Goal: Task Accomplishment & Management: Complete application form

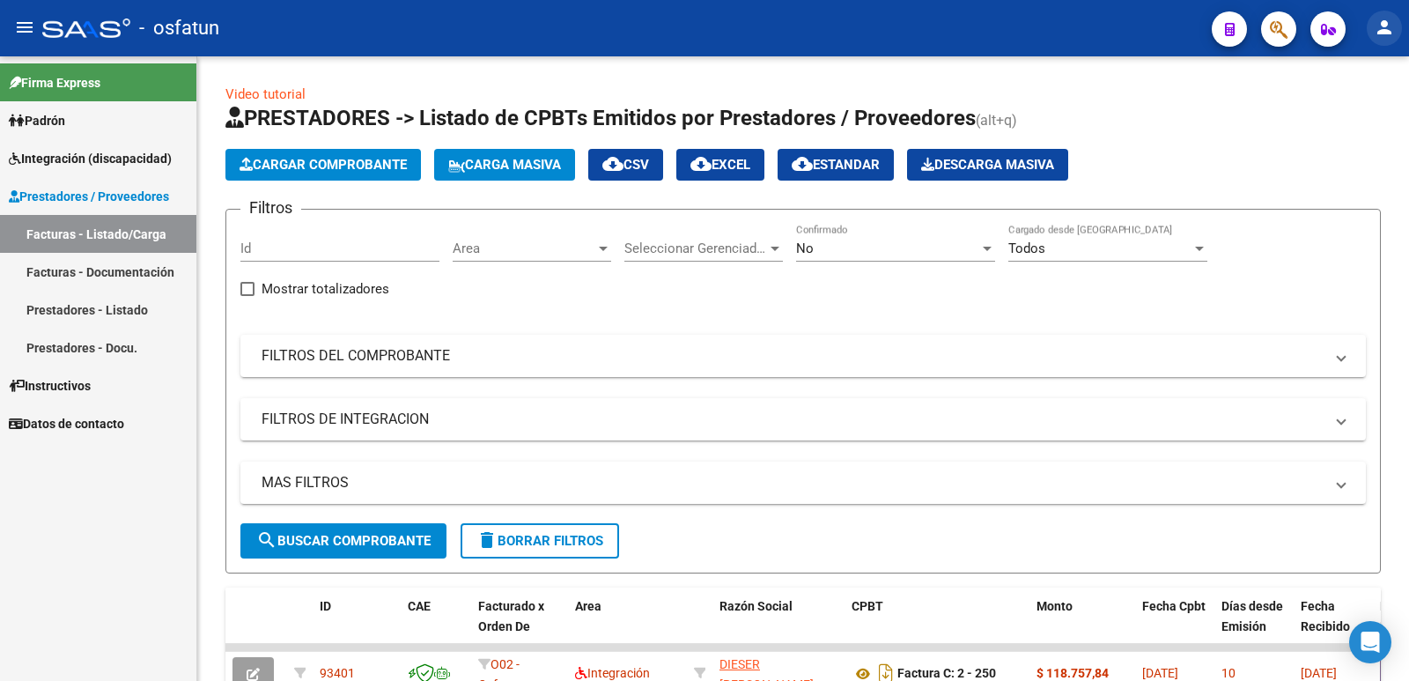
click at [1382, 25] on mat-icon "person" at bounding box center [1384, 27] width 21 height 21
click at [1325, 75] on mat-icon "person" at bounding box center [1318, 73] width 21 height 21
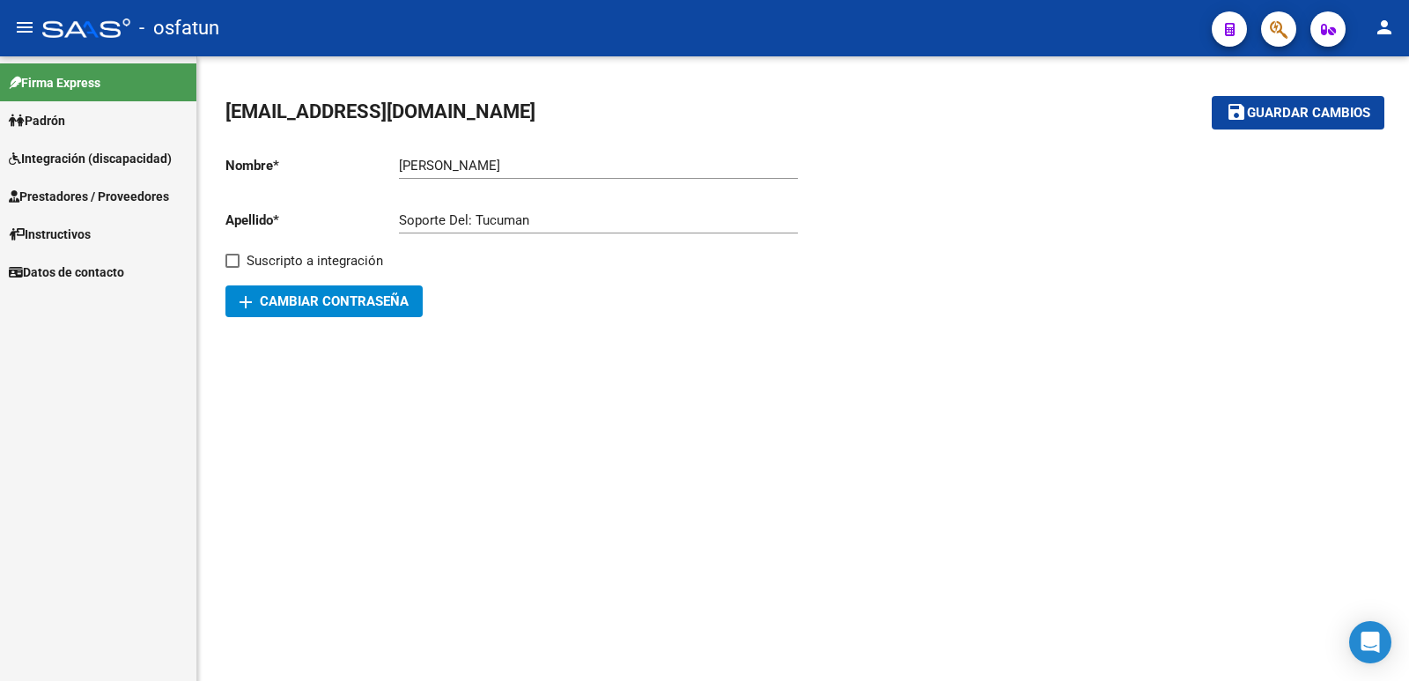
click at [78, 191] on span "Prestadores / Proveedores" at bounding box center [89, 196] width 160 height 19
click at [86, 199] on span "Prestadores / Proveedores" at bounding box center [89, 196] width 160 height 19
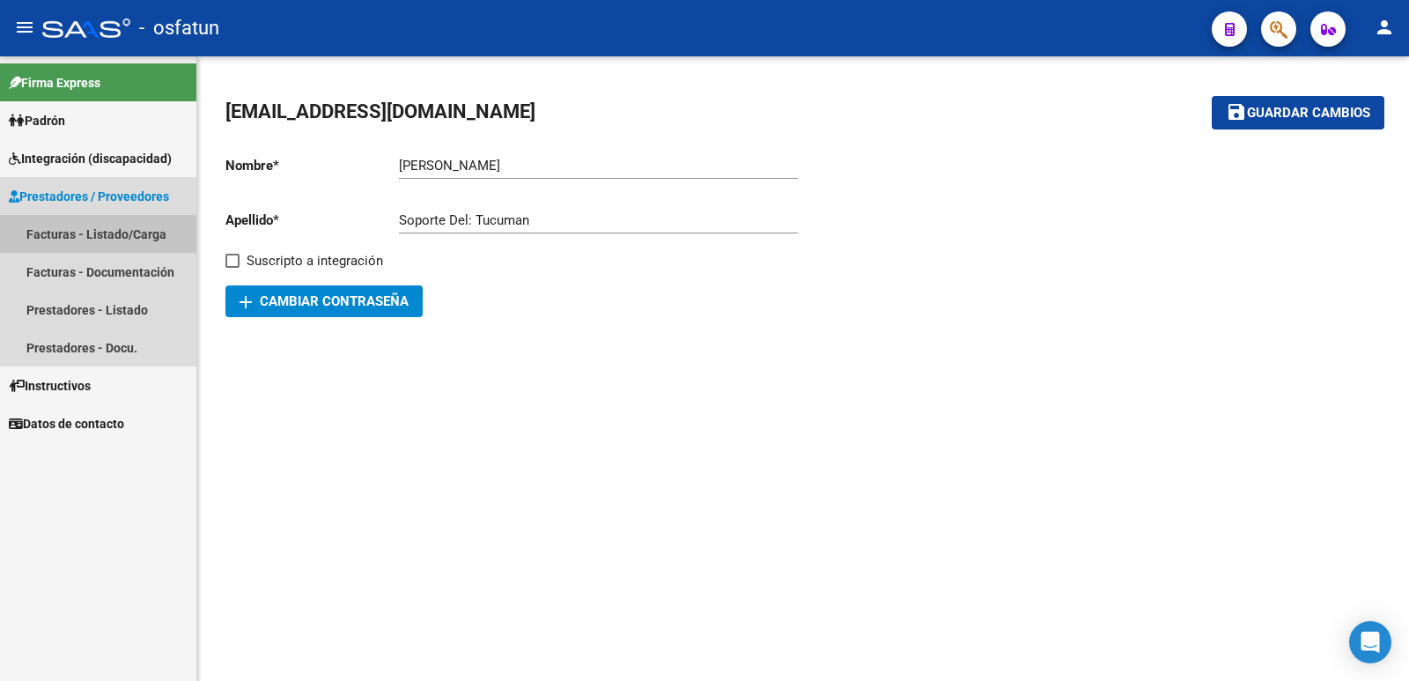
click at [80, 230] on link "Facturas - Listado/Carga" at bounding box center [98, 234] width 196 height 38
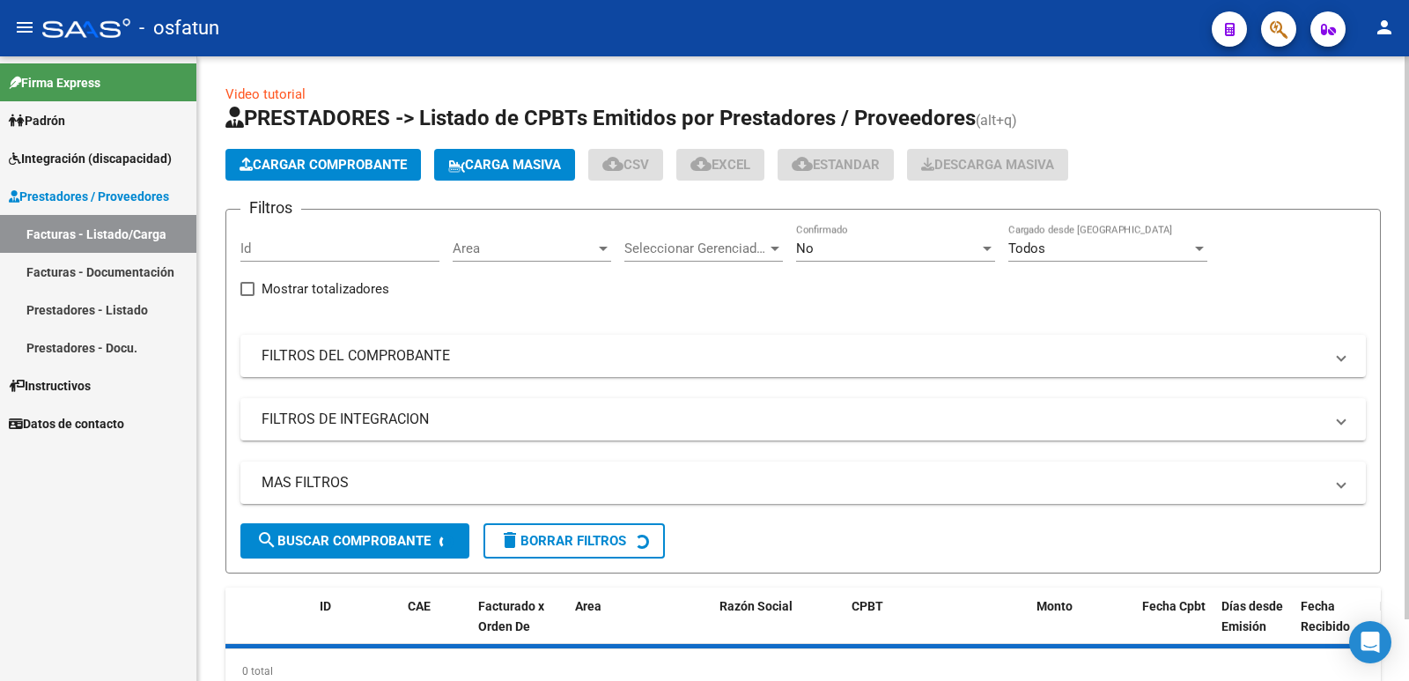
click at [304, 153] on button "Cargar Comprobante" at bounding box center [322, 165] width 195 height 32
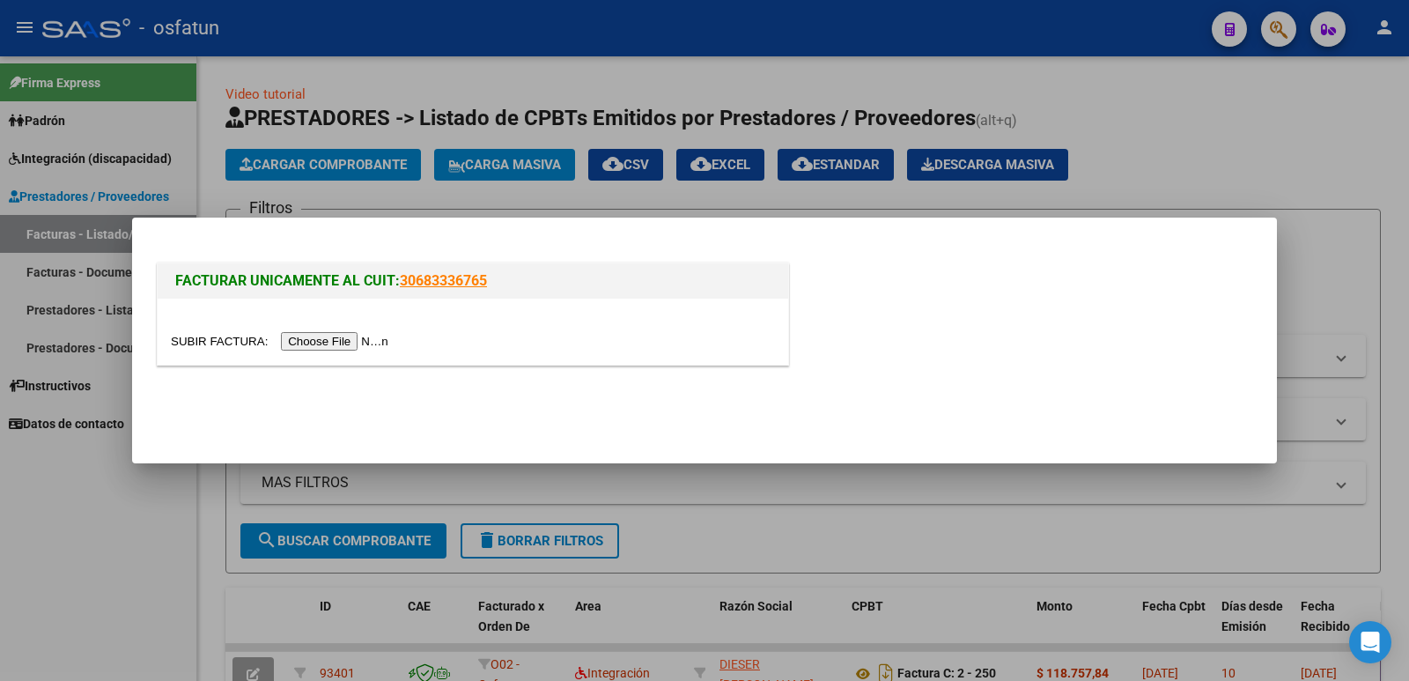
click at [364, 340] on input "file" at bounding box center [282, 341] width 223 height 18
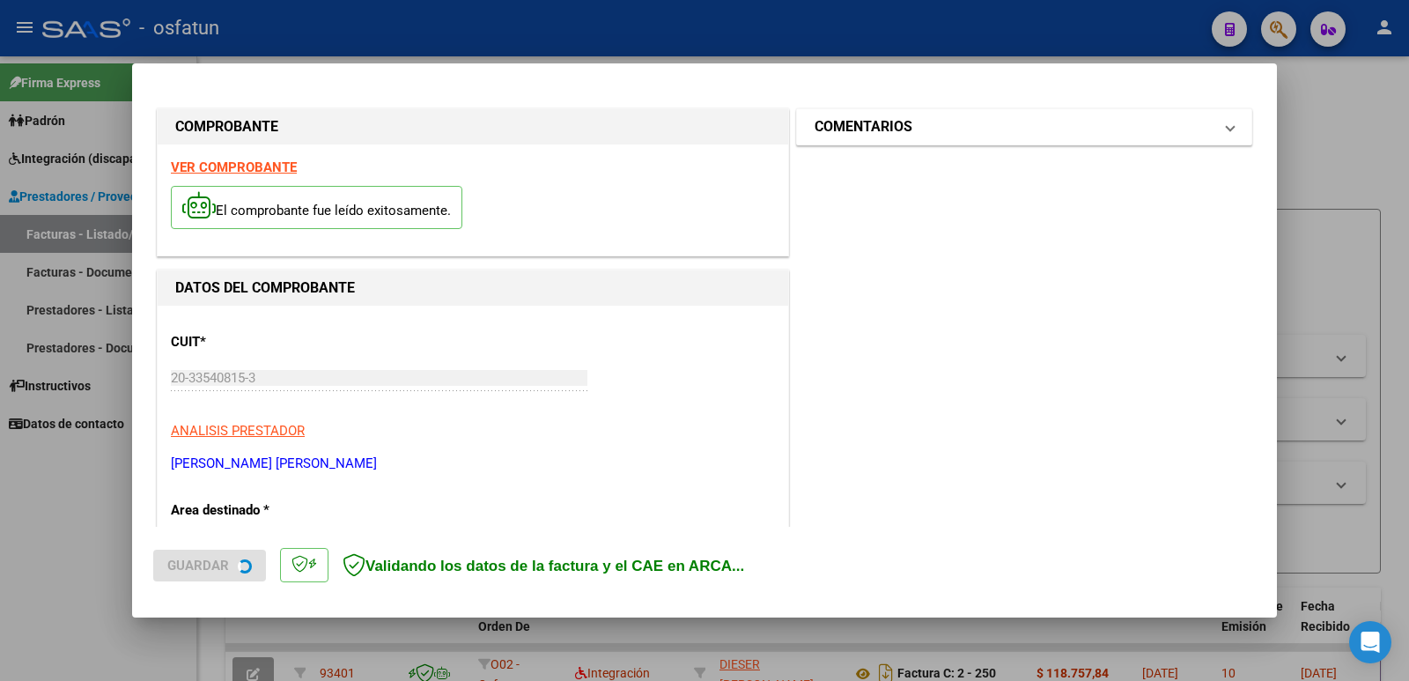
click at [860, 129] on h1 "COMENTARIOS" at bounding box center [863, 126] width 98 height 21
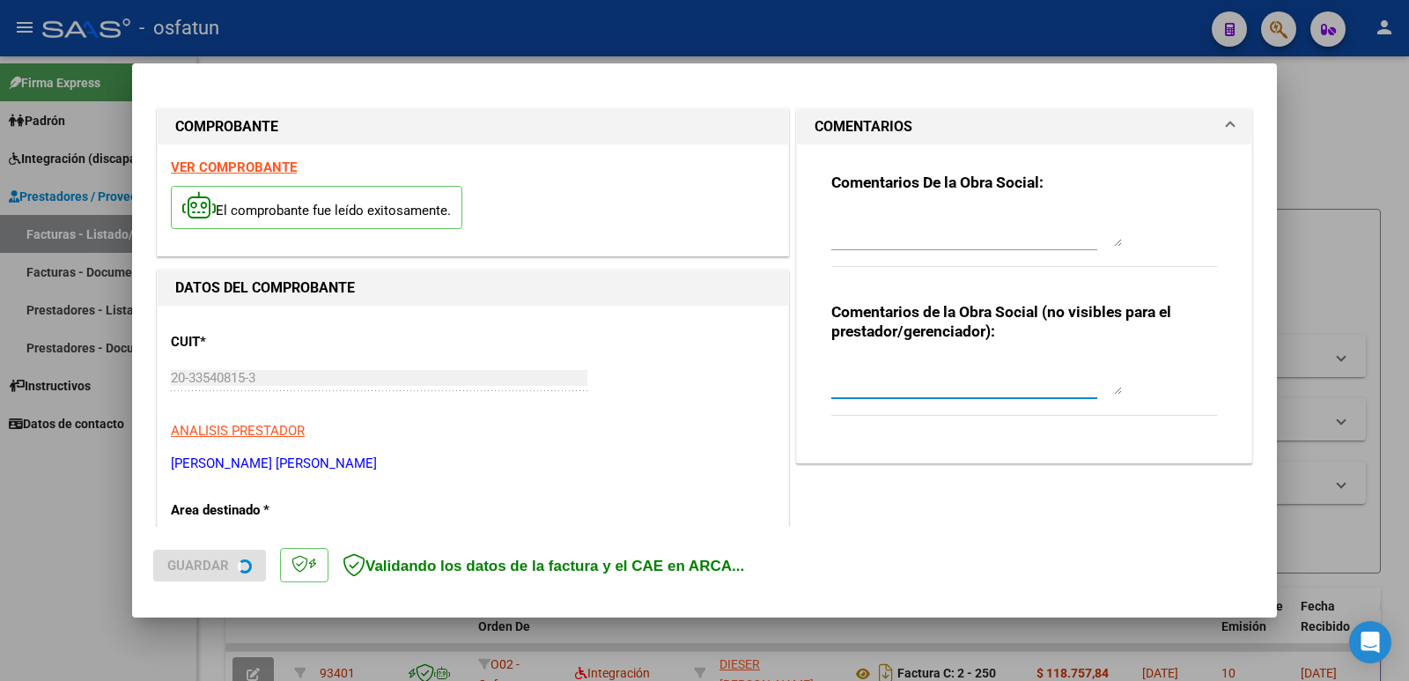
click at [847, 387] on textarea at bounding box center [976, 376] width 291 height 35
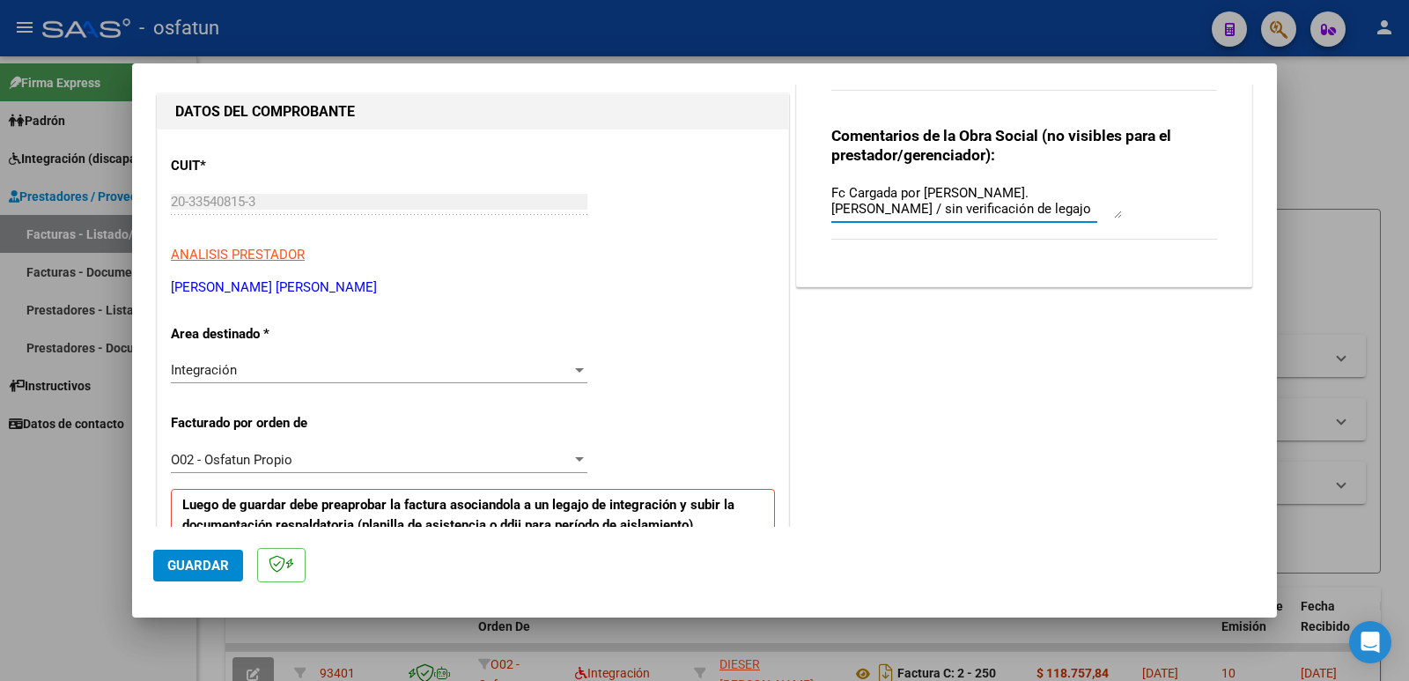
scroll to position [352, 0]
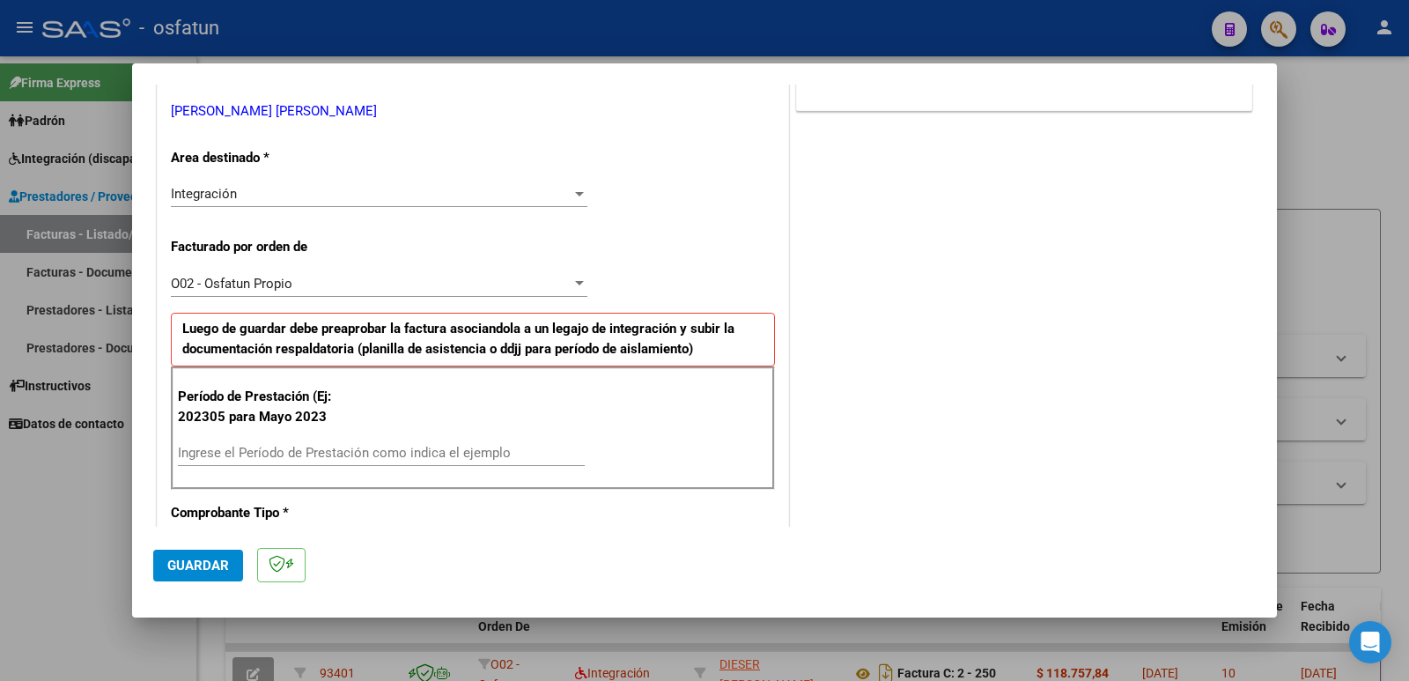
type textarea "Fc Cargada por [PERSON_NAME]. [PERSON_NAME] / sin verificación de legajo"
click at [246, 459] on input "Ingrese el Período de Prestación como indica el ejemplo" at bounding box center [381, 453] width 407 height 16
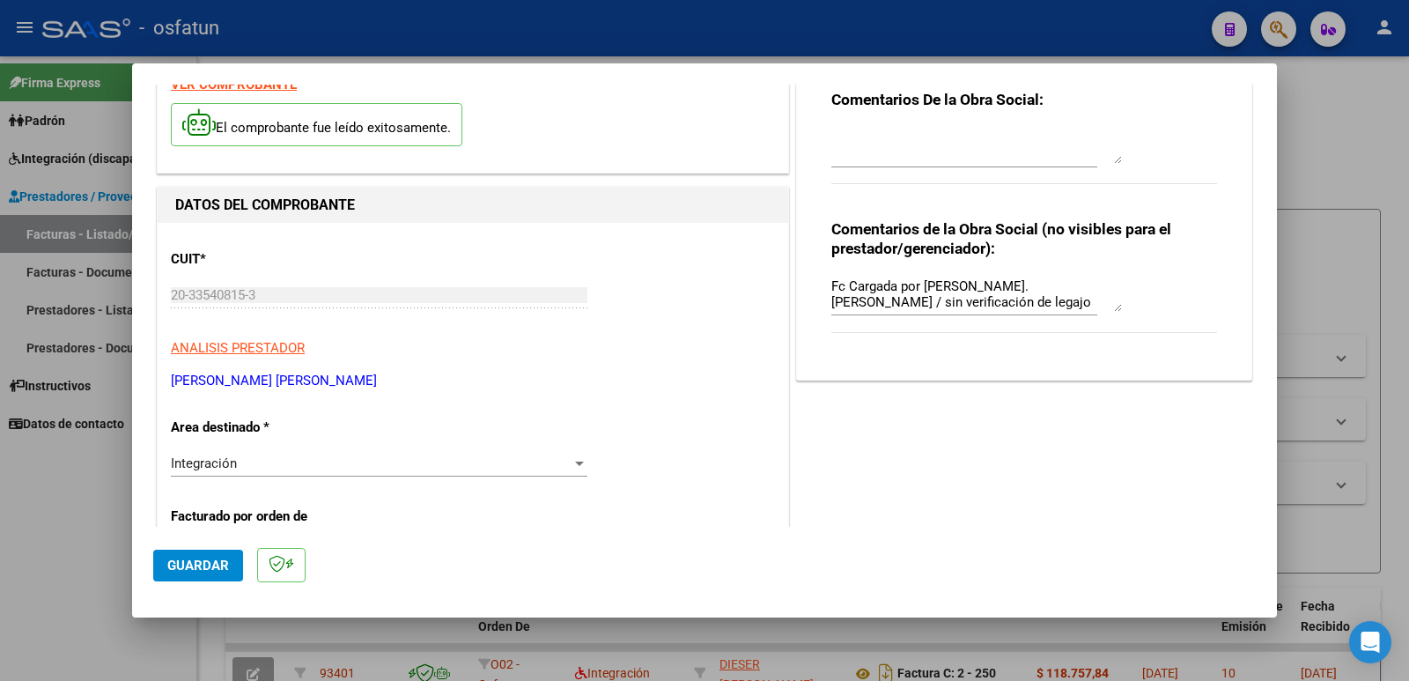
scroll to position [264, 0]
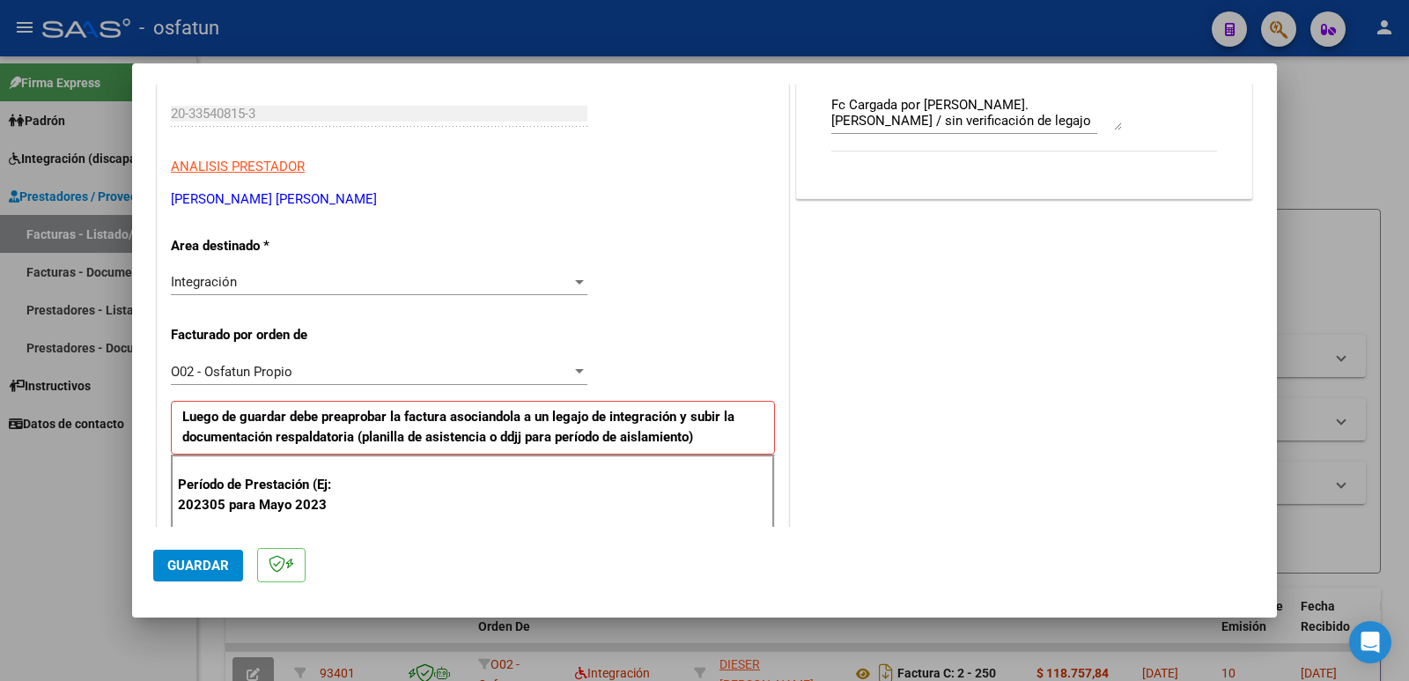
type input "202507"
click at [195, 565] on span "Guardar" at bounding box center [198, 565] width 62 height 16
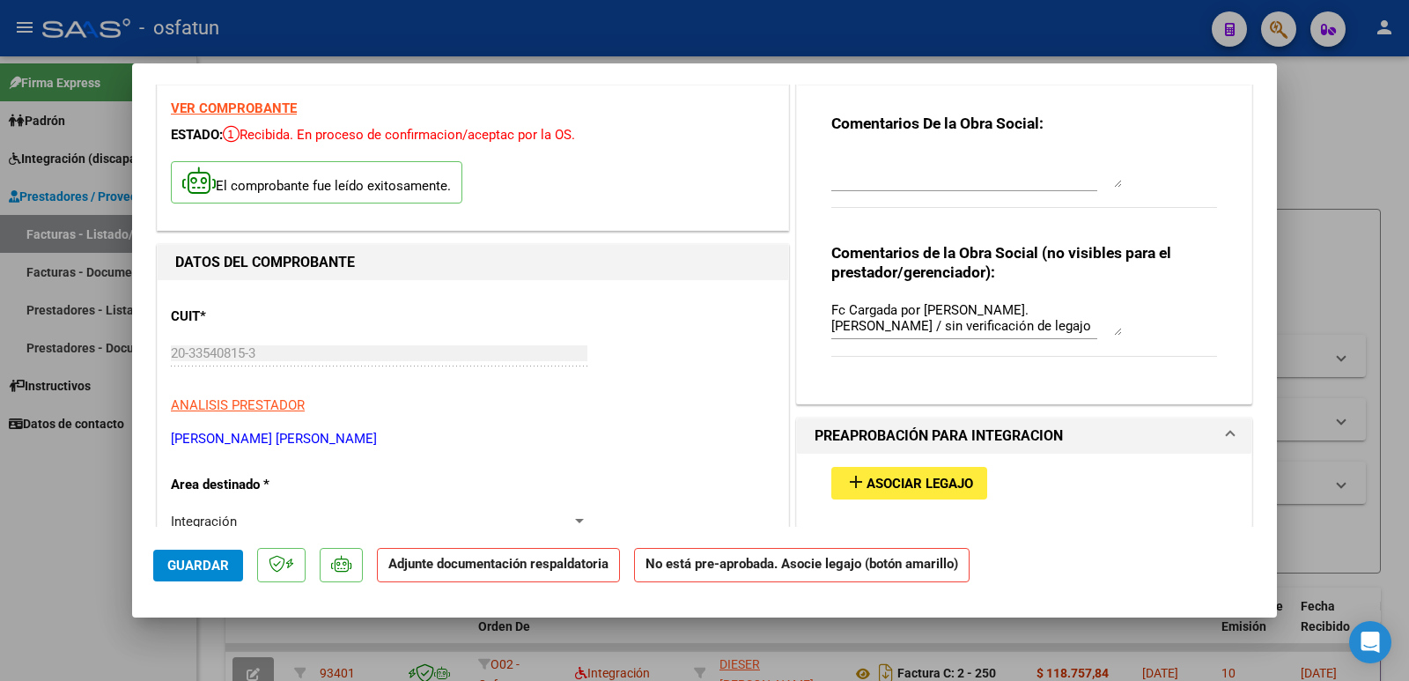
scroll to position [176, 0]
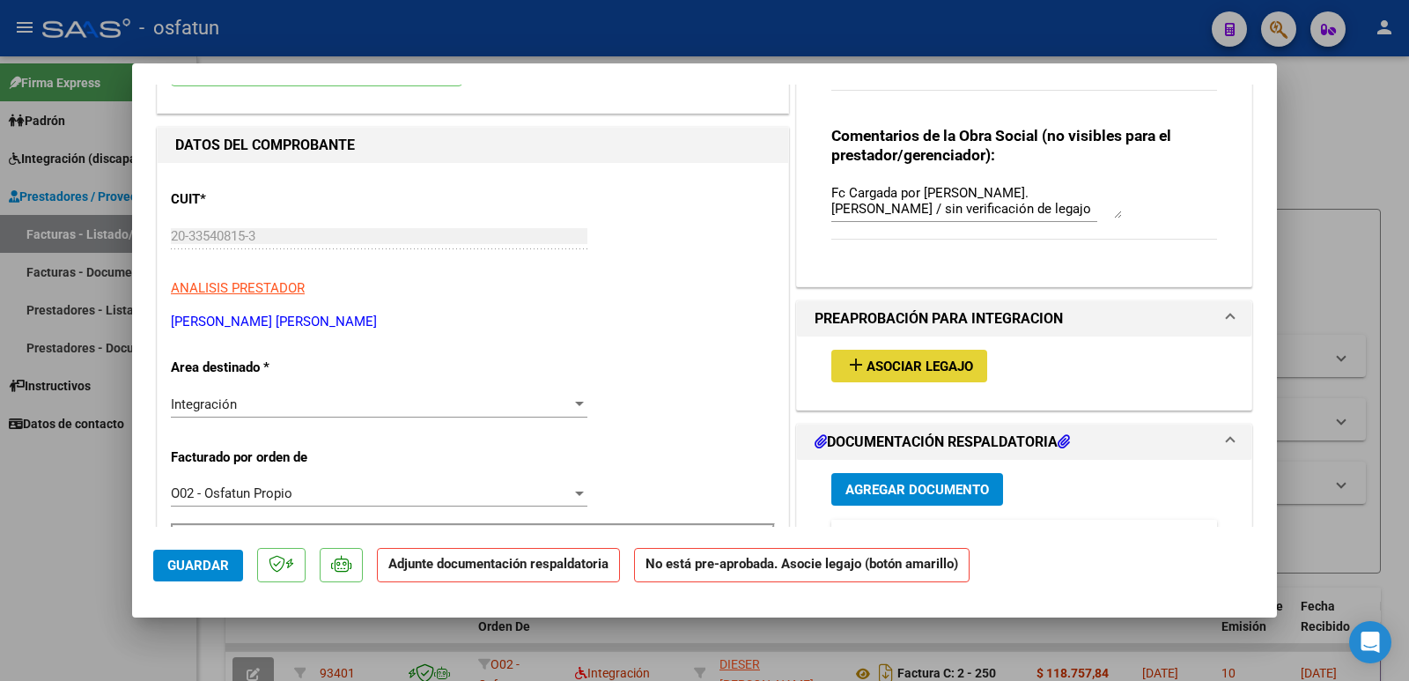
click at [900, 365] on span "Asociar Legajo" at bounding box center [919, 366] width 107 height 16
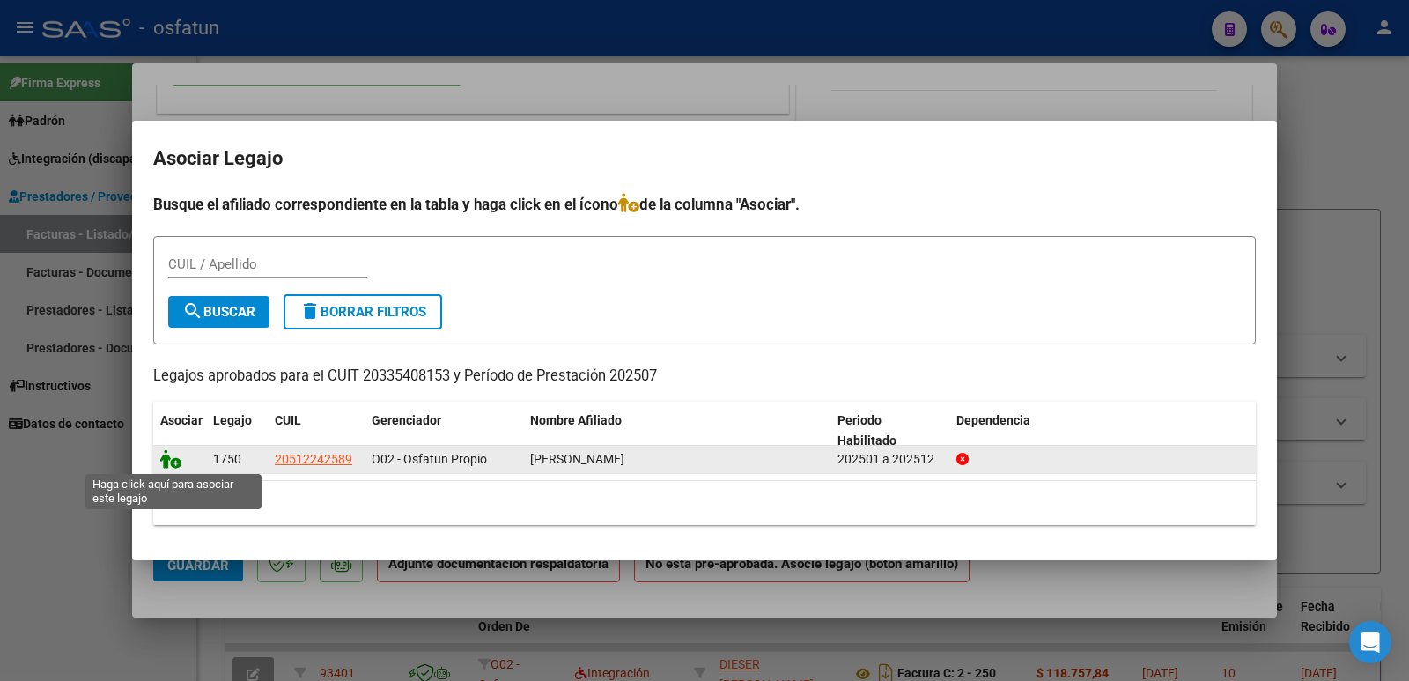
click at [166, 460] on icon at bounding box center [170, 458] width 21 height 19
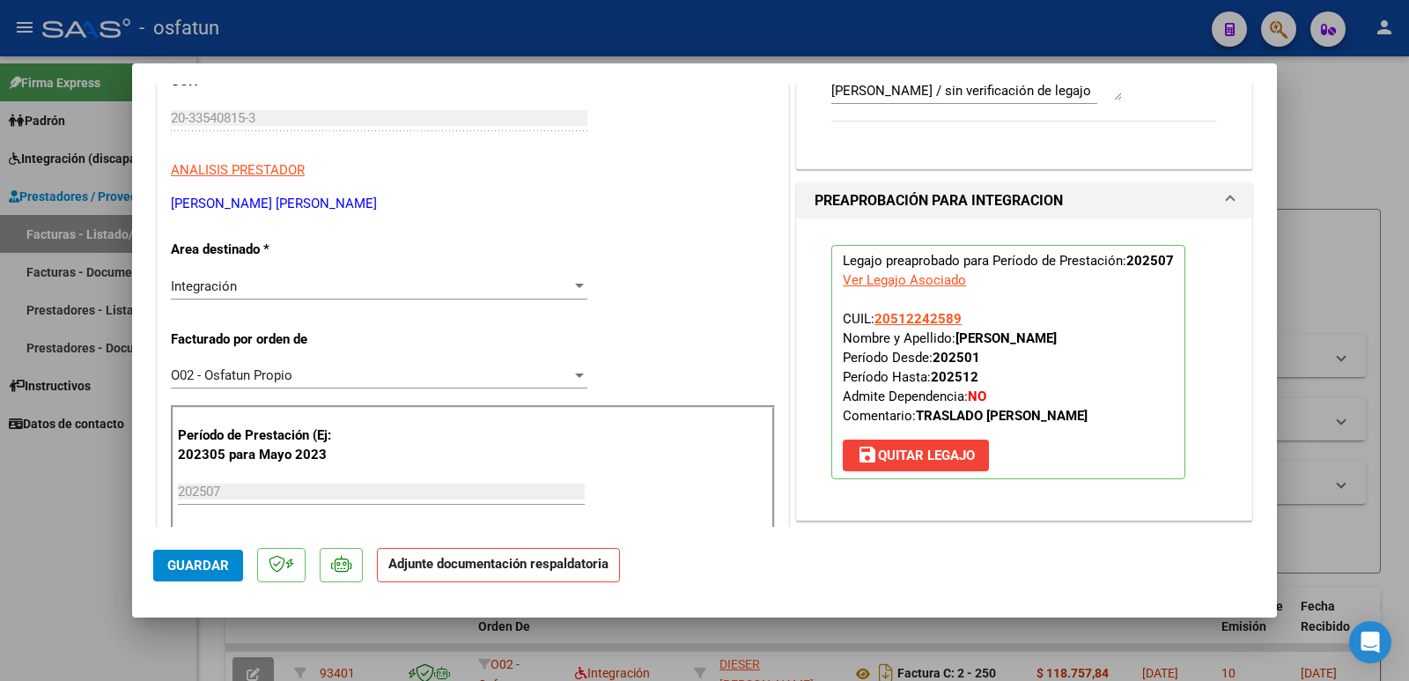
scroll to position [528, 0]
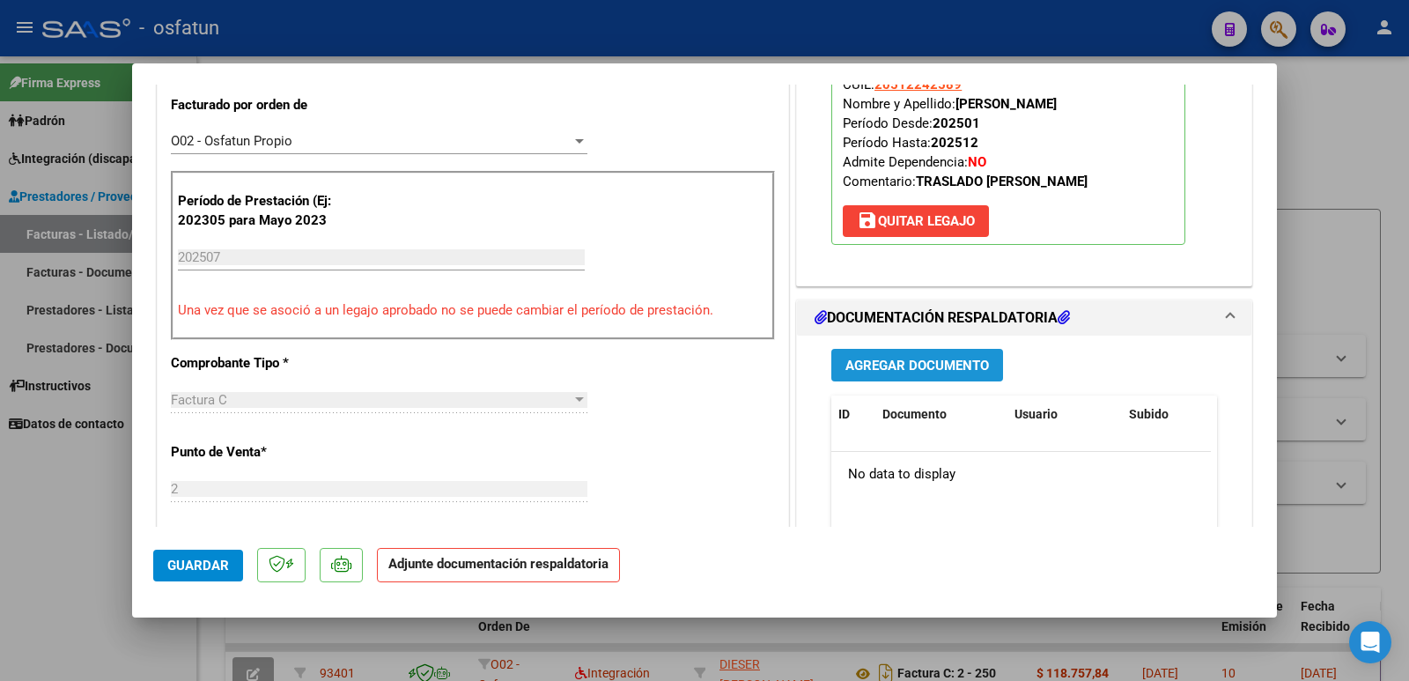
click at [899, 363] on span "Agregar Documento" at bounding box center [917, 365] width 144 height 16
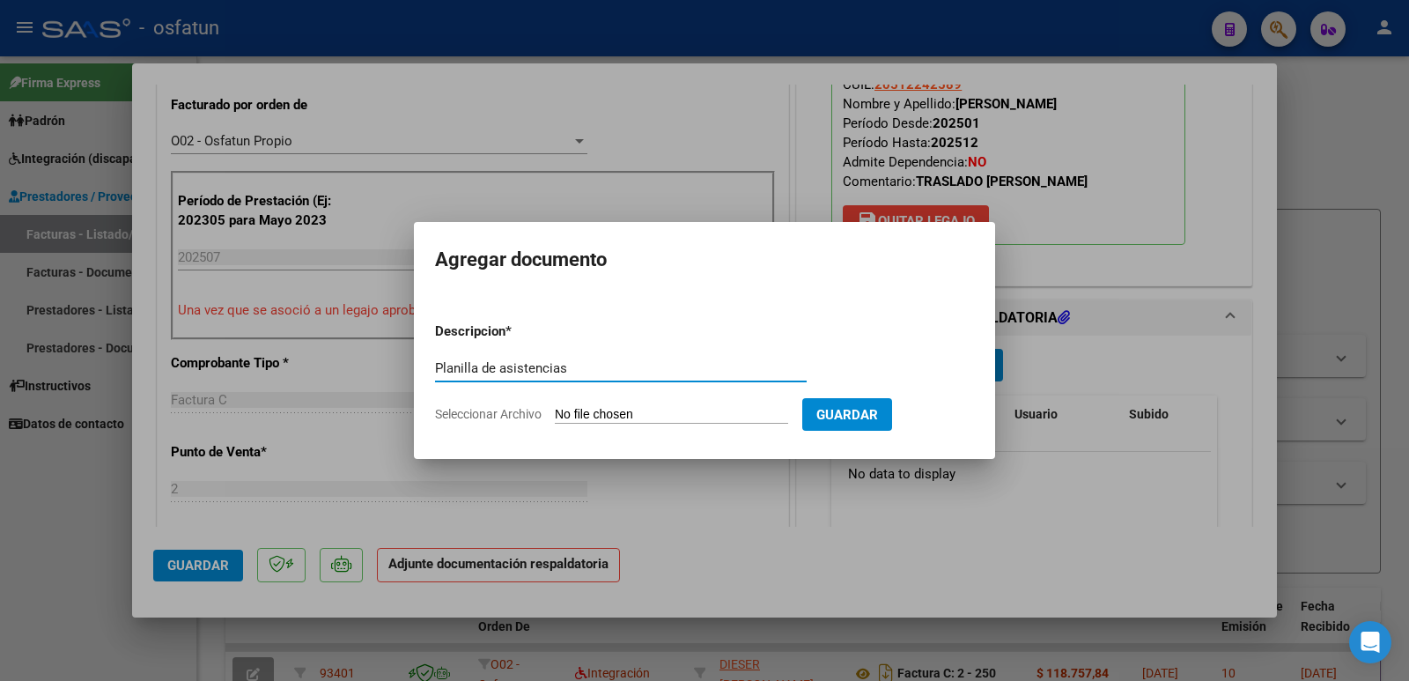
type input "Planilla de asistencias"
click at [707, 413] on input "Seleccionar Archivo" at bounding box center [671, 415] width 233 height 17
type input "C:\fakepath\asistencia Transporte [PERSON_NAME] ESCUELA JULIO 2025-2.pdf"
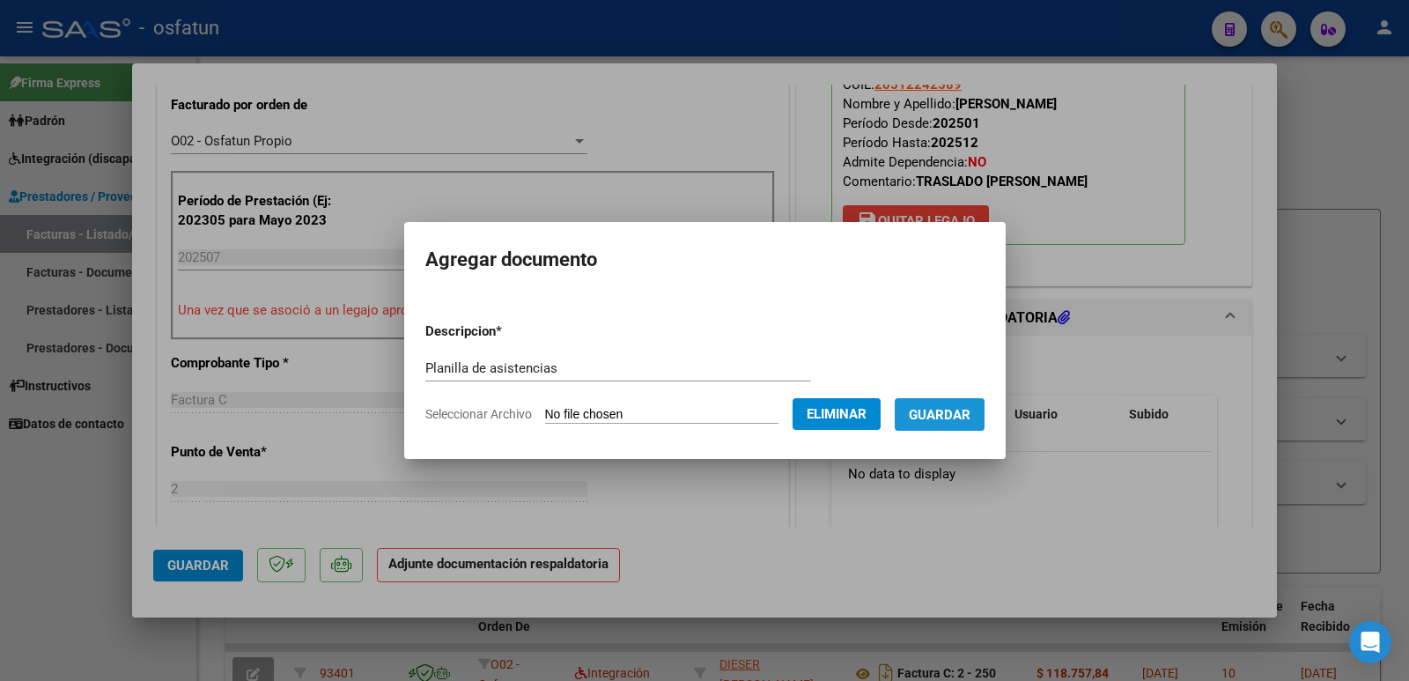
click at [961, 418] on span "Guardar" at bounding box center [940, 415] width 62 height 16
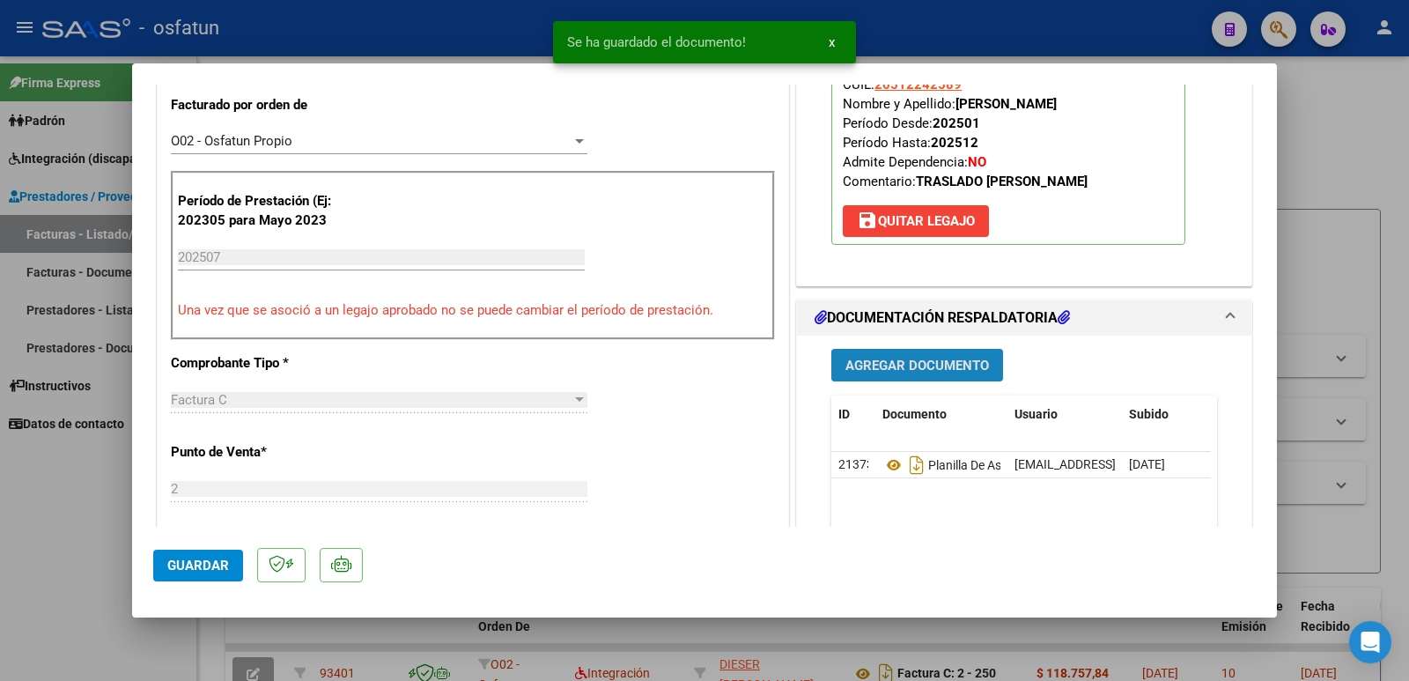
click at [901, 363] on span "Agregar Documento" at bounding box center [917, 365] width 144 height 16
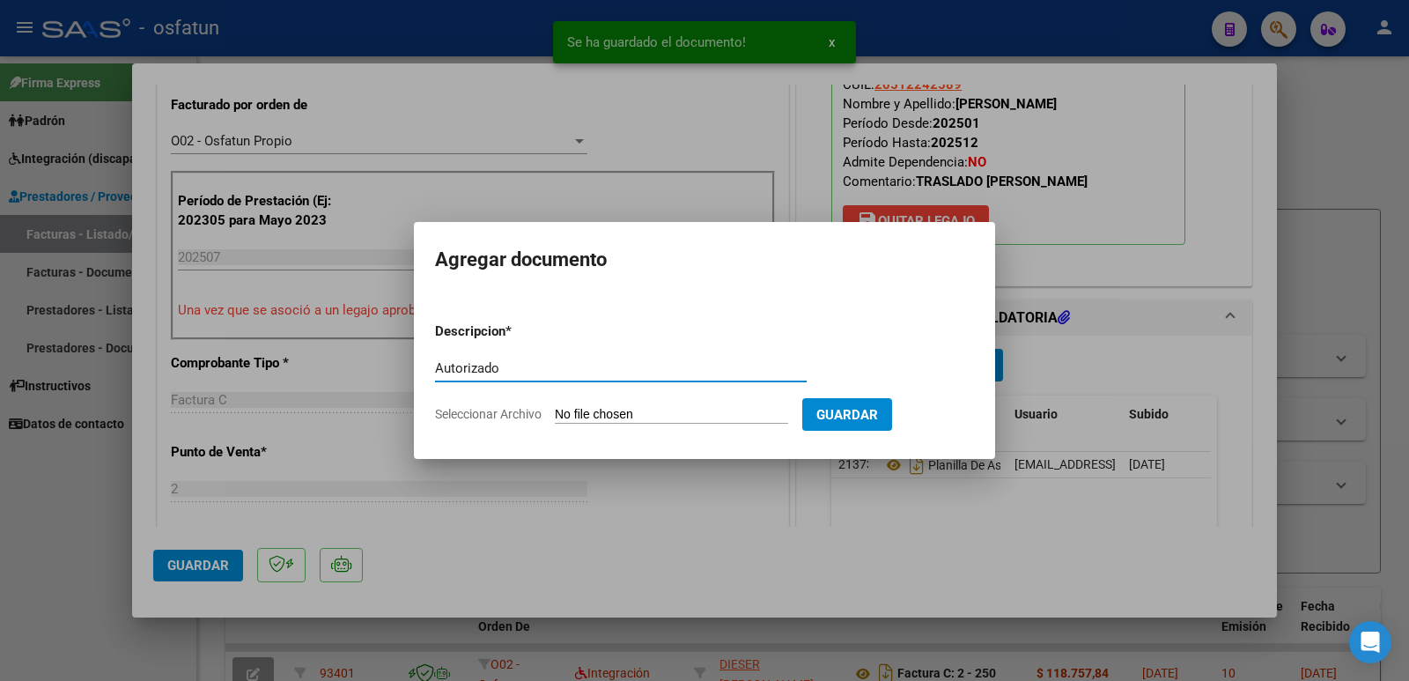
type input "Autorizado"
click at [889, 425] on button "Guardar" at bounding box center [847, 414] width 90 height 33
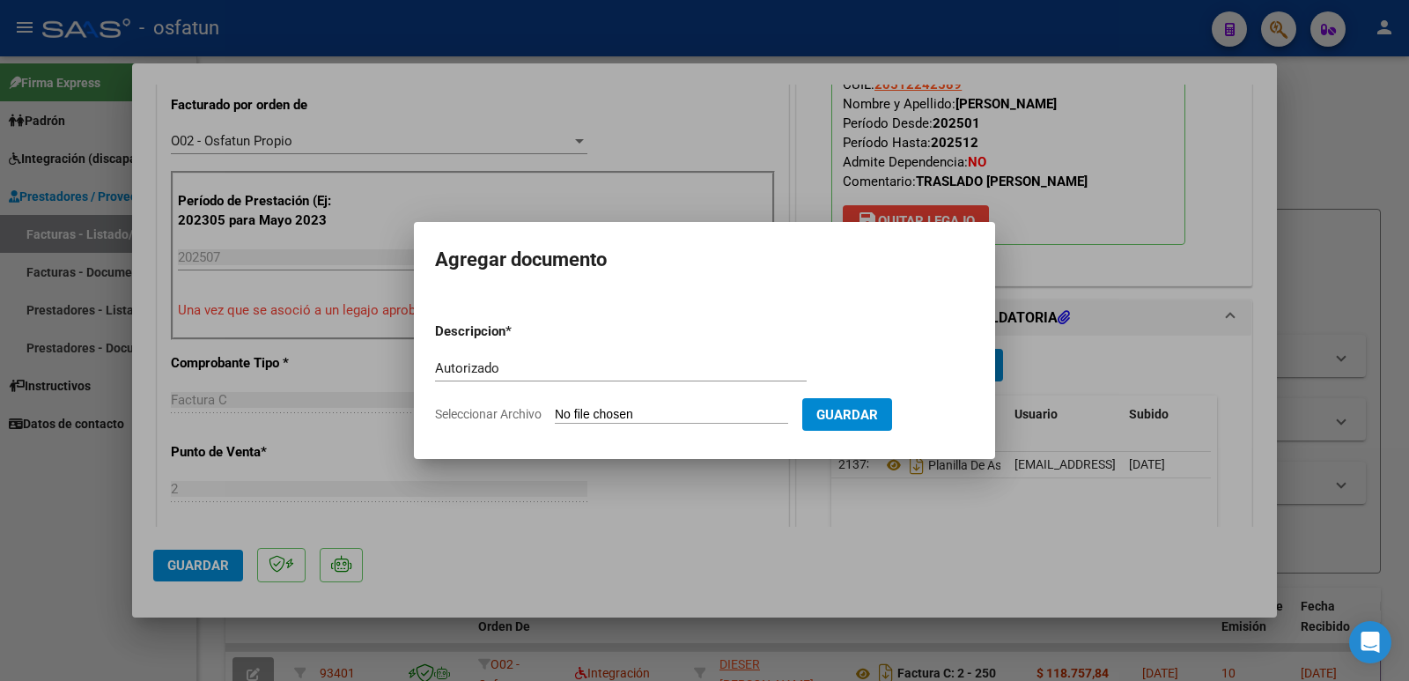
click at [728, 405] on form "Descripcion * Autorizado Escriba aquí una descripcion Seleccionar Archivo Guard…" at bounding box center [704, 372] width 539 height 129
click at [639, 409] on input "Seleccionar Archivo" at bounding box center [671, 415] width 233 height 17
type input "C:\fakepath\Autorizado.pdf"
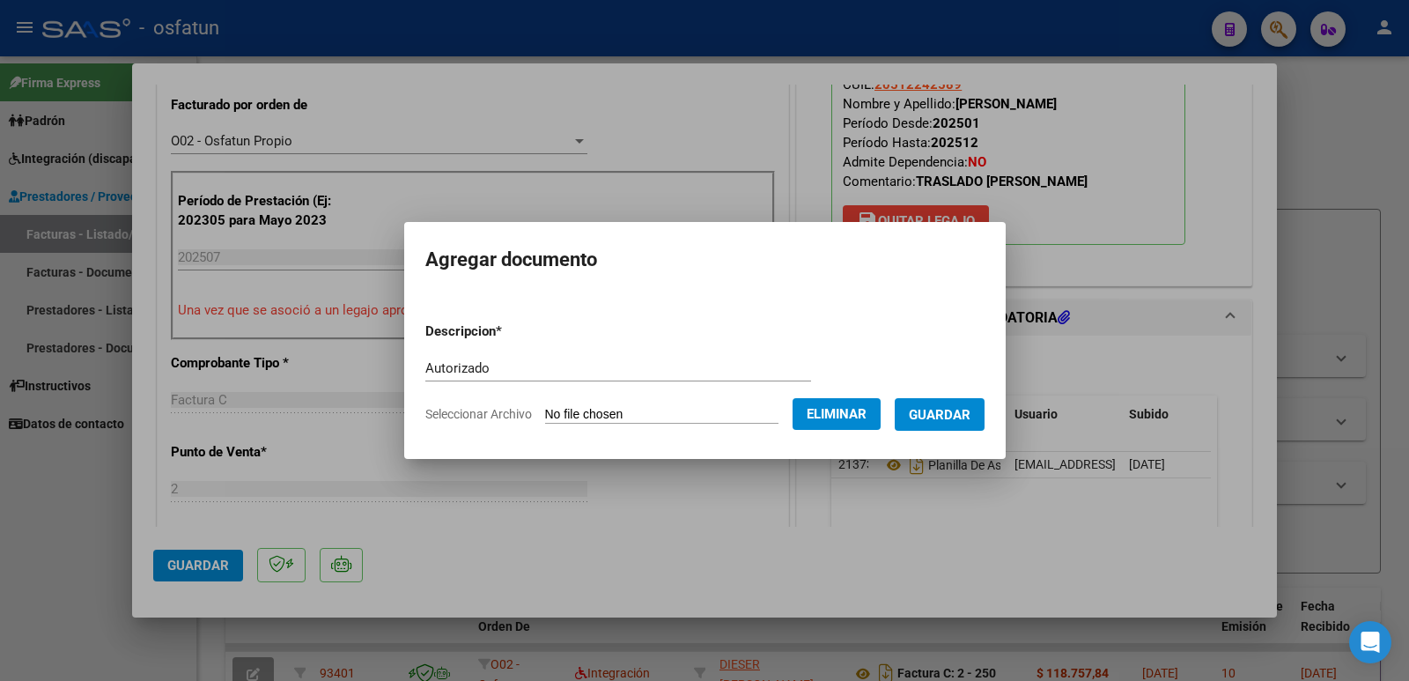
click at [949, 409] on span "Guardar" at bounding box center [940, 415] width 62 height 16
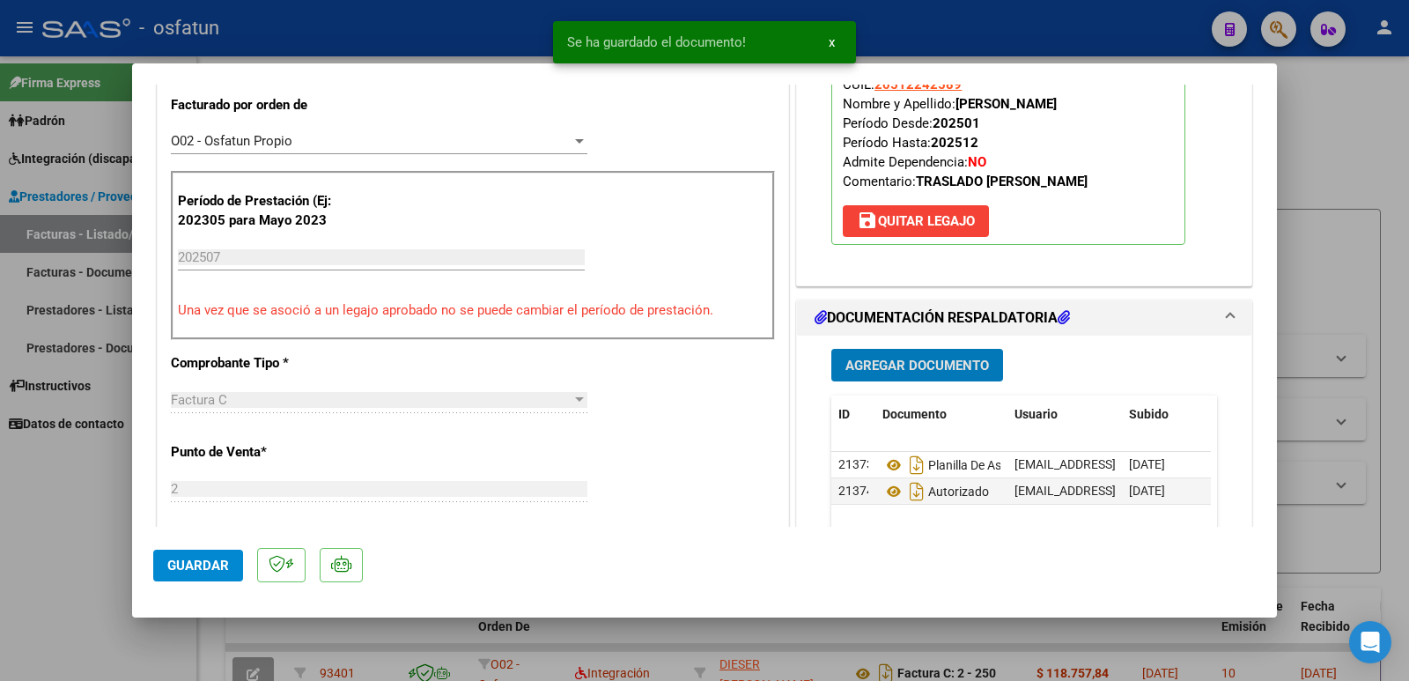
click at [171, 571] on span "Guardar" at bounding box center [198, 565] width 62 height 16
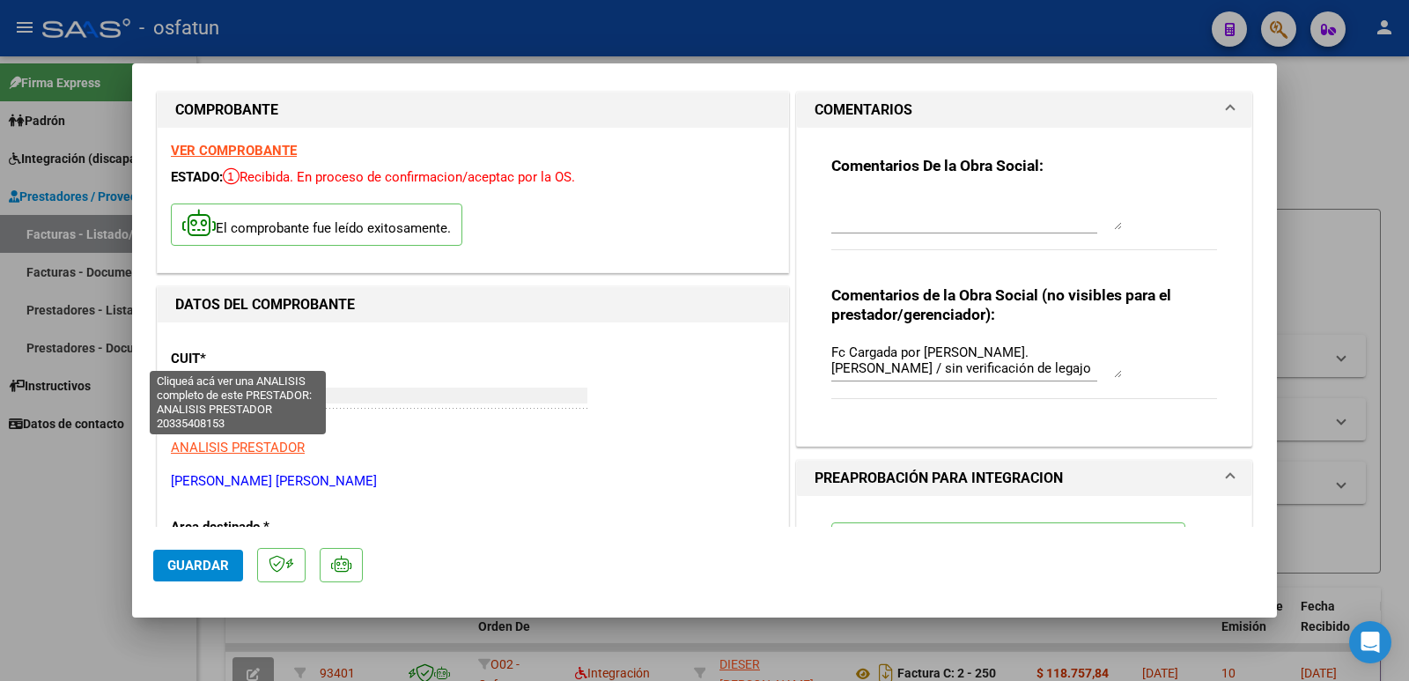
scroll to position [0, 0]
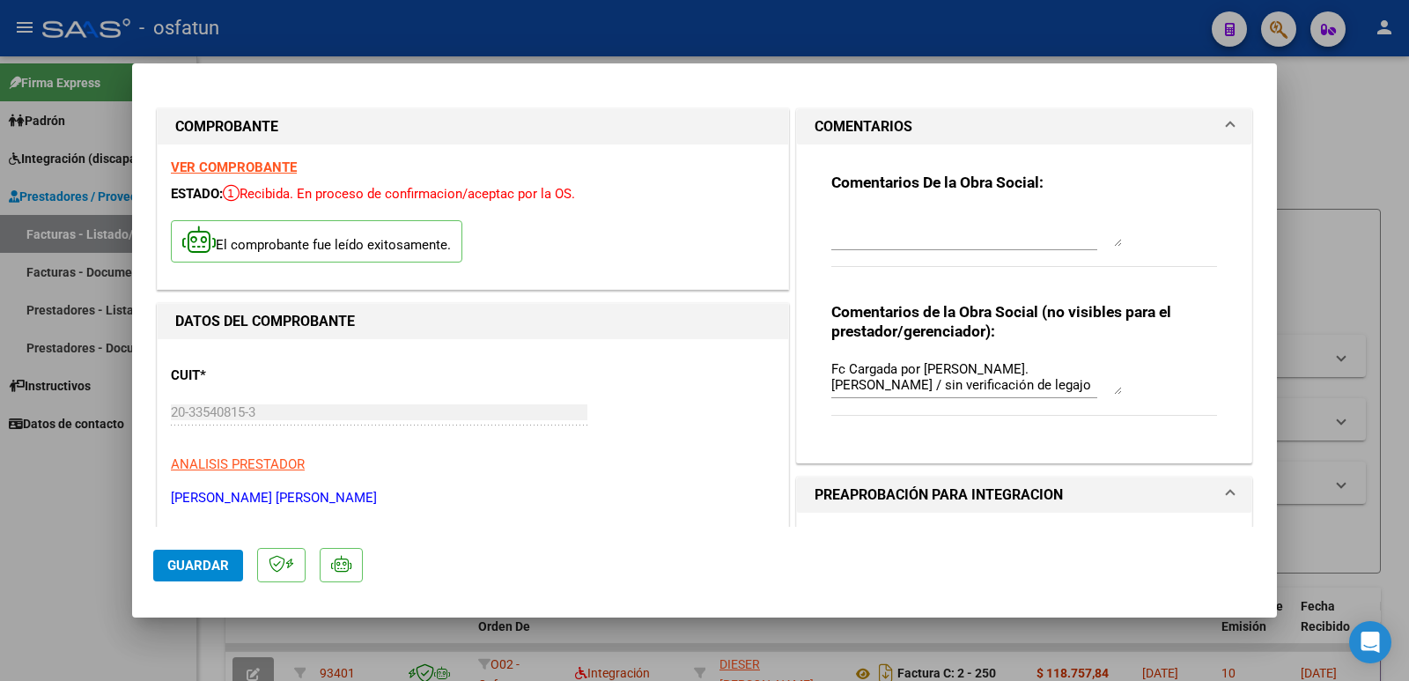
drag, startPoint x: 327, startPoint y: 493, endPoint x: 183, endPoint y: 494, distance: 143.5
copy p "[PERSON_NAME] [PERSON_NAME]"
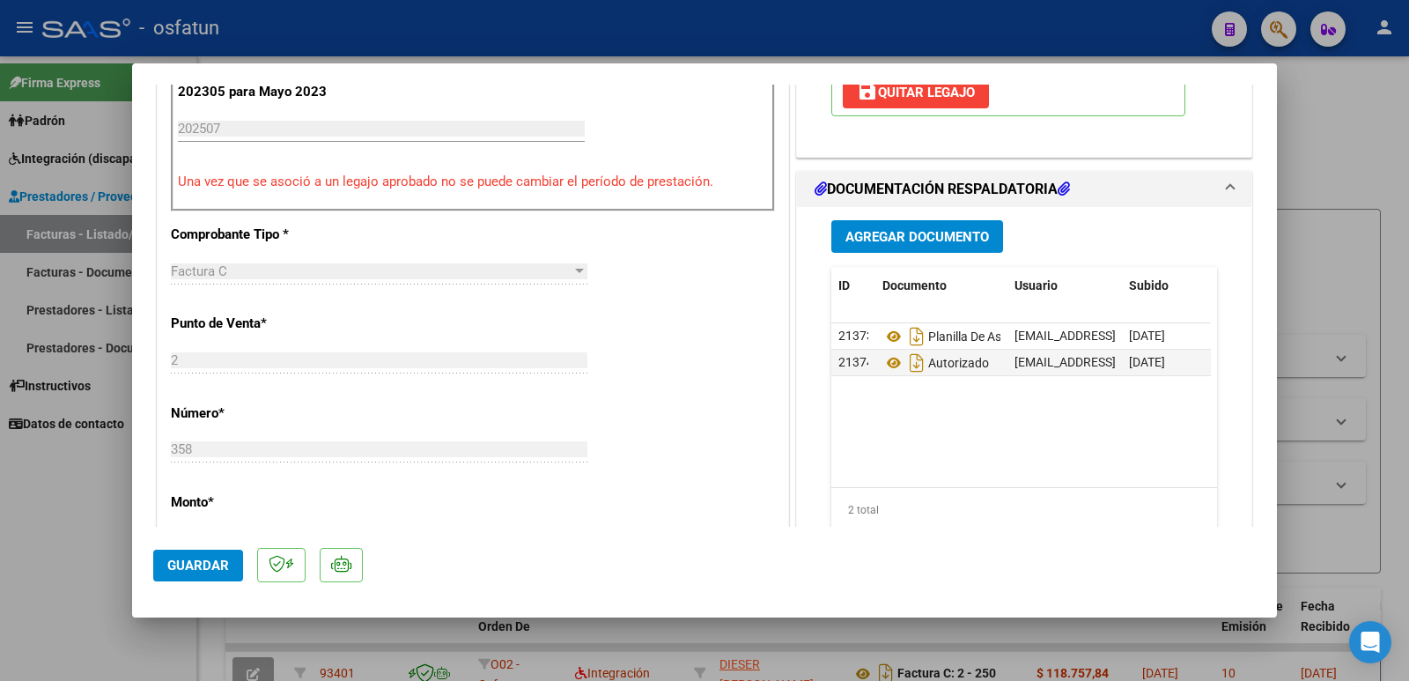
scroll to position [792, 0]
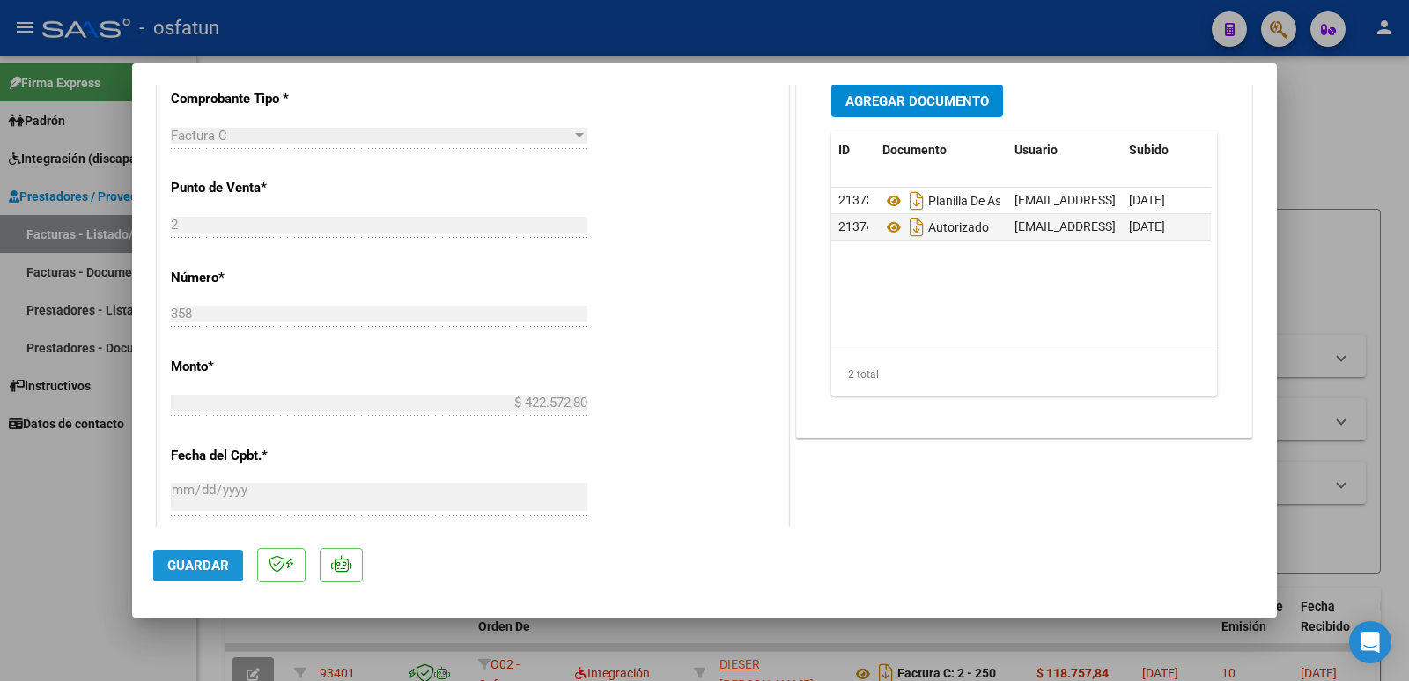
click at [172, 556] on button "Guardar" at bounding box center [198, 565] width 90 height 32
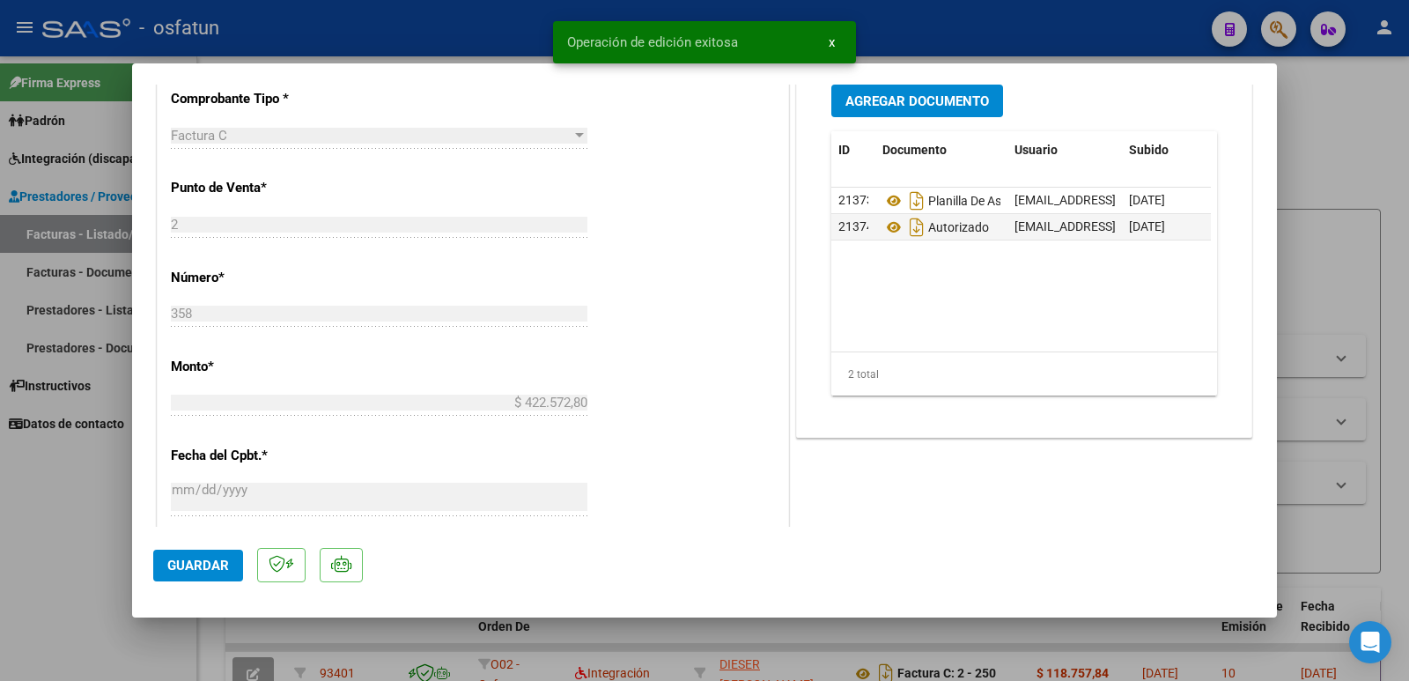
click at [57, 526] on div at bounding box center [704, 340] width 1409 height 681
type input "$ 0,00"
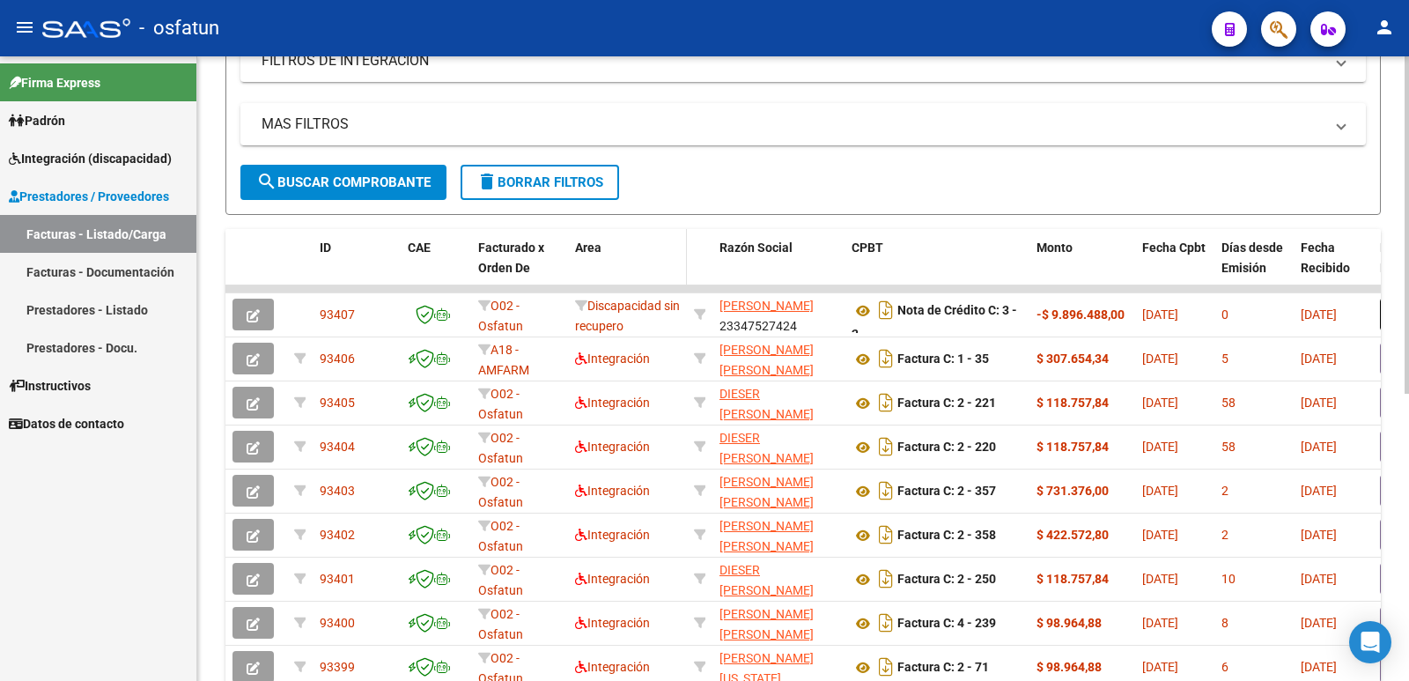
scroll to position [355, 0]
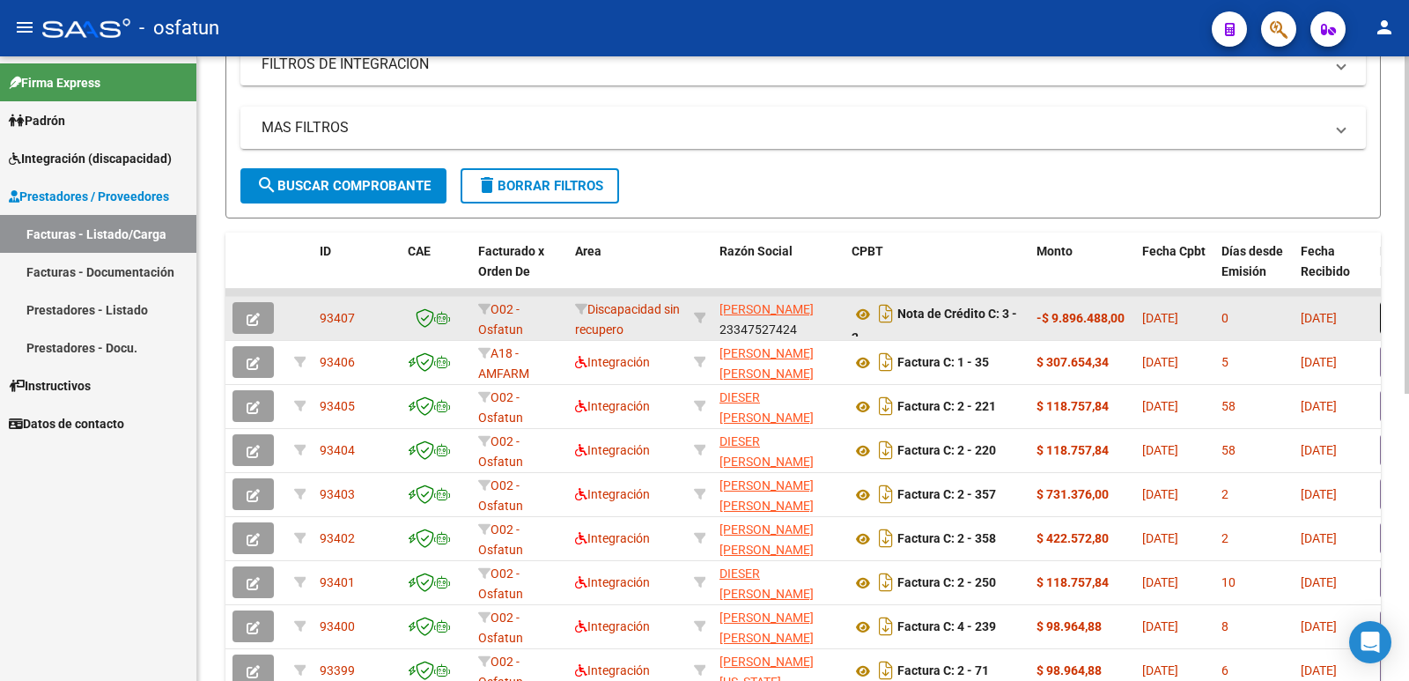
click at [261, 310] on button "button" at bounding box center [252, 318] width 41 height 32
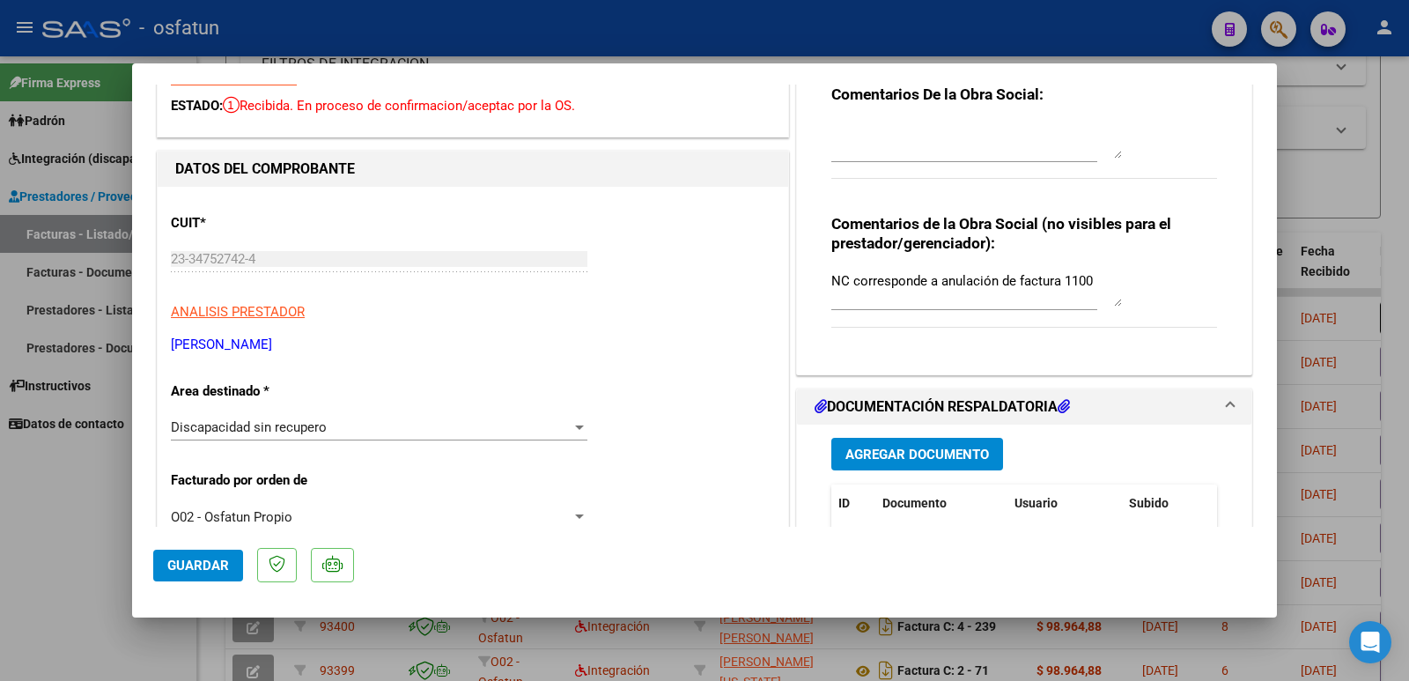
scroll to position [0, 0]
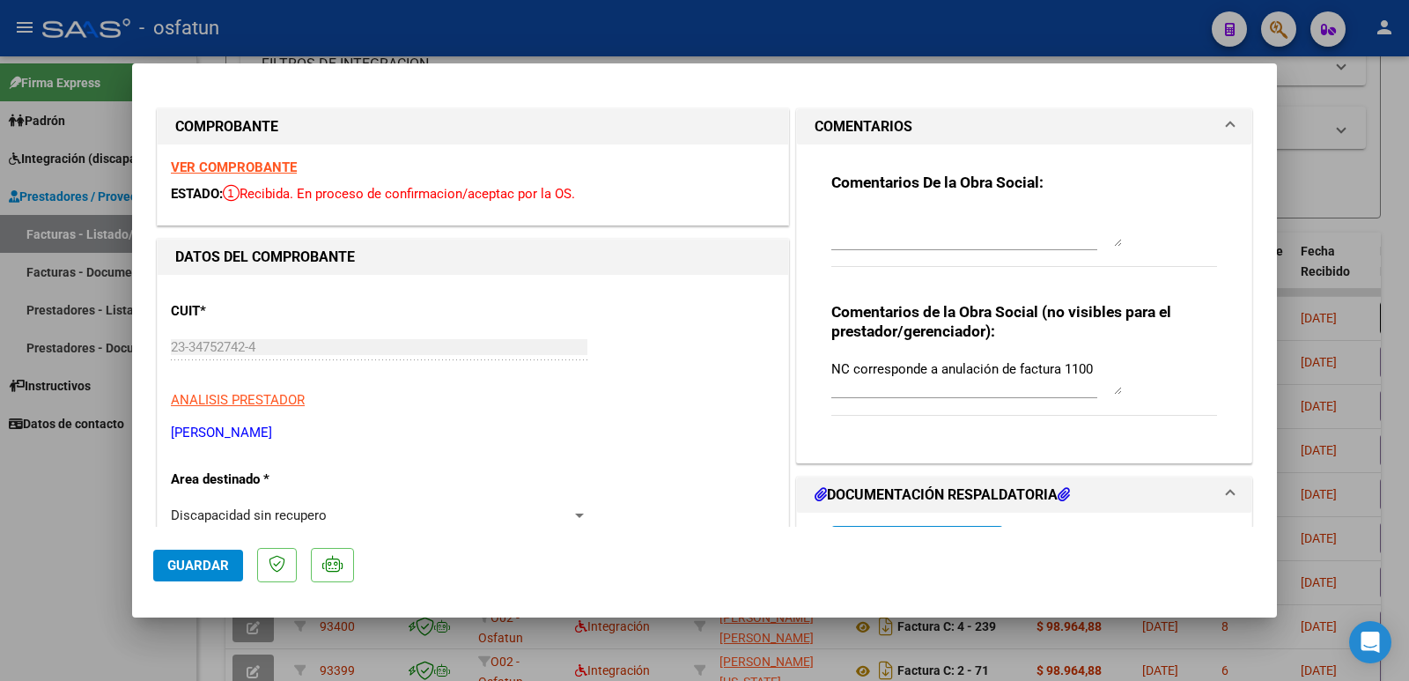
click at [38, 525] on div at bounding box center [704, 340] width 1409 height 681
type input "$ 0,00"
